Goal: Task Accomplishment & Management: Complete application form

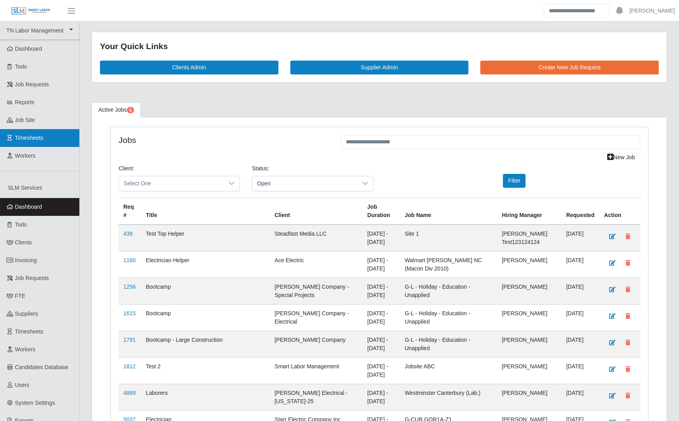
click at [42, 140] on span "Timesheets" at bounding box center [29, 138] width 29 height 6
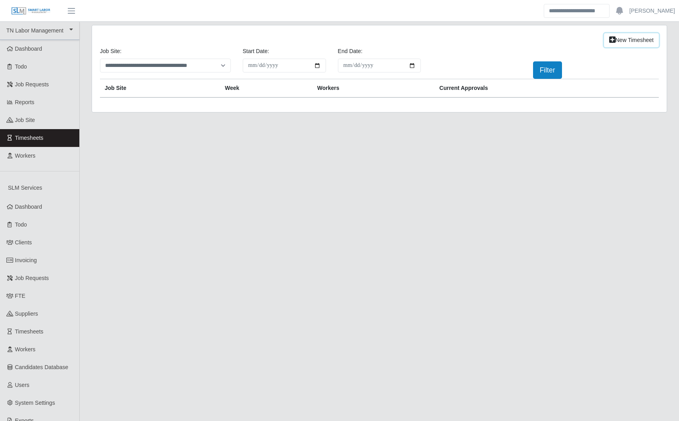
click at [625, 40] on link "New Timesheet" at bounding box center [631, 40] width 55 height 14
click at [553, 49] on div "**********" at bounding box center [379, 63] width 570 height 32
